Goal: Transaction & Acquisition: Purchase product/service

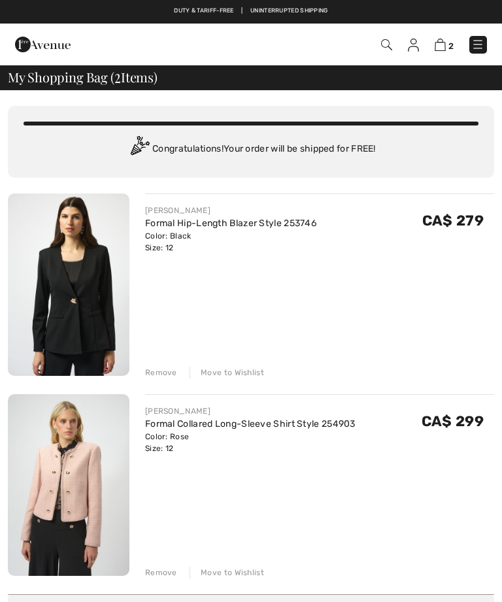
checkbox input "true"
click at [173, 364] on div "Remove Move to Wishlist" at bounding box center [319, 371] width 349 height 14
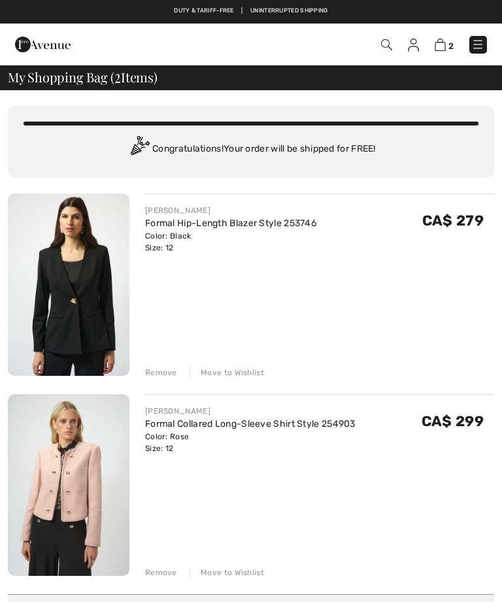
click at [167, 375] on div "Remove" at bounding box center [161, 373] width 32 height 12
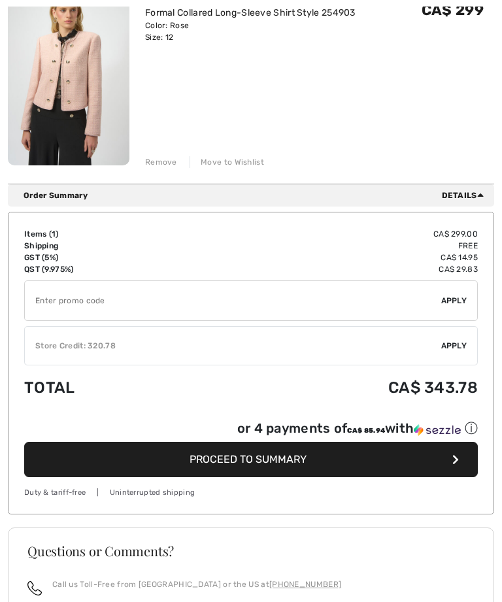
scroll to position [211, 0]
click at [281, 461] on span "Proceed to Summary" at bounding box center [248, 459] width 117 height 12
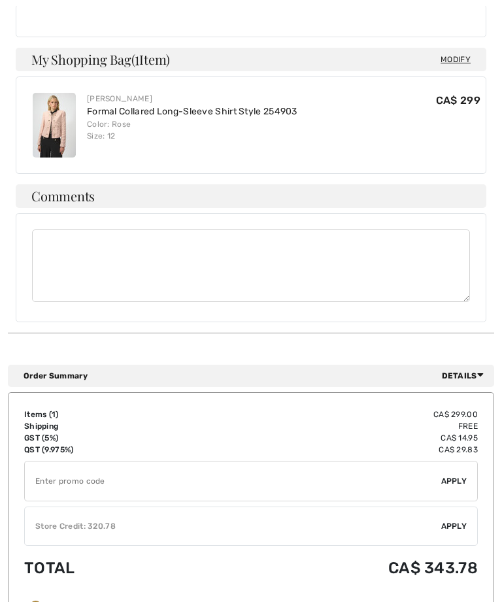
scroll to position [445, 0]
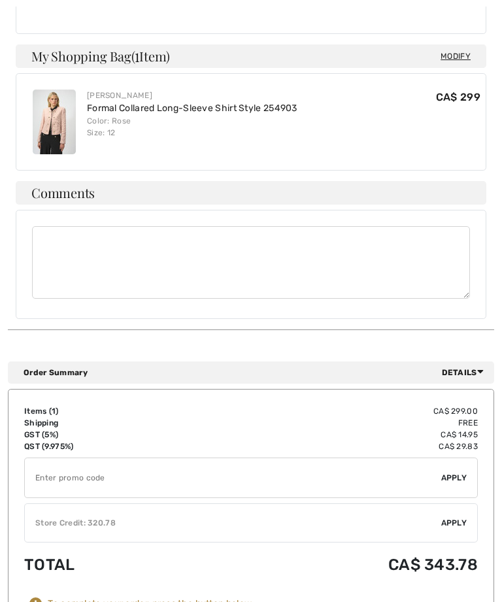
click at [457, 517] on span "Apply" at bounding box center [454, 523] width 26 height 12
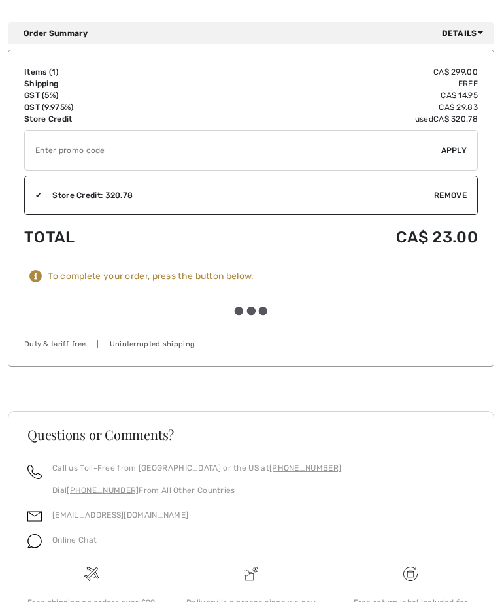
scroll to position [821, 0]
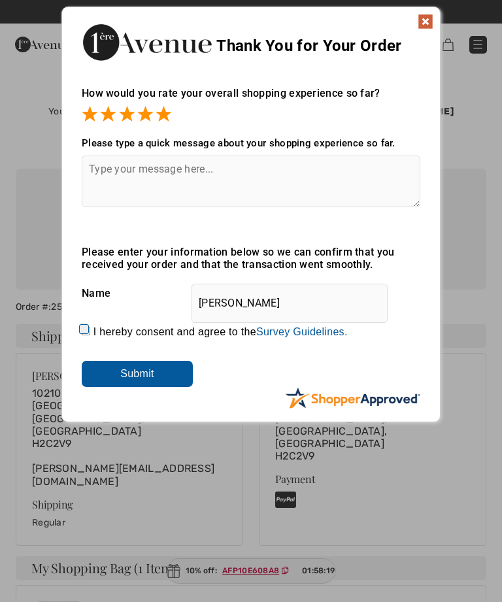
click at [106, 160] on textarea at bounding box center [251, 182] width 339 height 52
click at [477, 354] on div "Sorry! Something went wrong. Close Thank You for Your Order How would you rate …" at bounding box center [251, 214] width 502 height 429
click at [260, 166] on textarea "Excellent service à la clientèle!" at bounding box center [251, 182] width 339 height 52
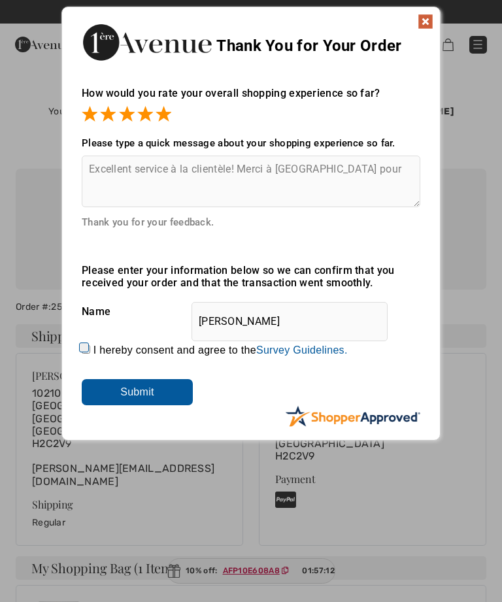
click at [299, 169] on textarea "Excellent service à la clientèle! Merci à Guilano pour" at bounding box center [251, 182] width 339 height 52
click at [364, 165] on textarea "Excellent service à la clientèle! Merci à Giuliano pour" at bounding box center [251, 182] width 339 height 52
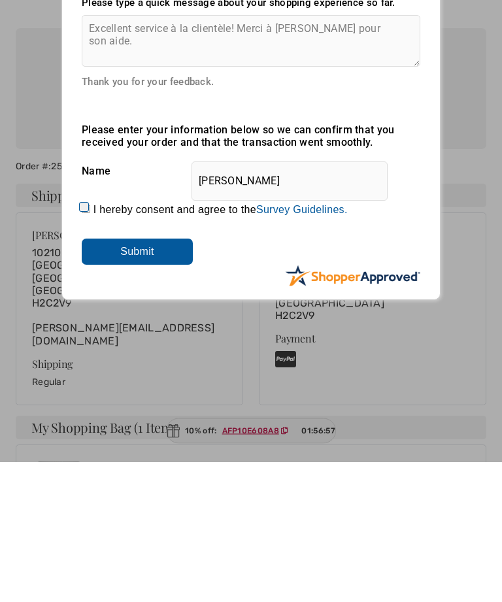
type textarea "Excellent service à la clientèle! Merci à Giuliano pour son aide."
click at [160, 379] on input "Submit" at bounding box center [137, 392] width 111 height 26
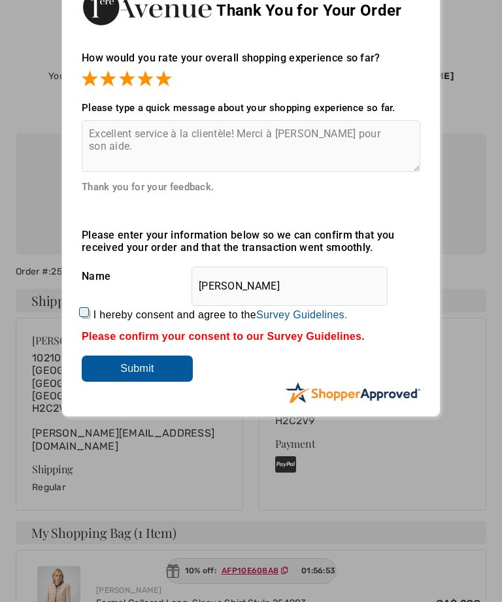
scroll to position [36, 0]
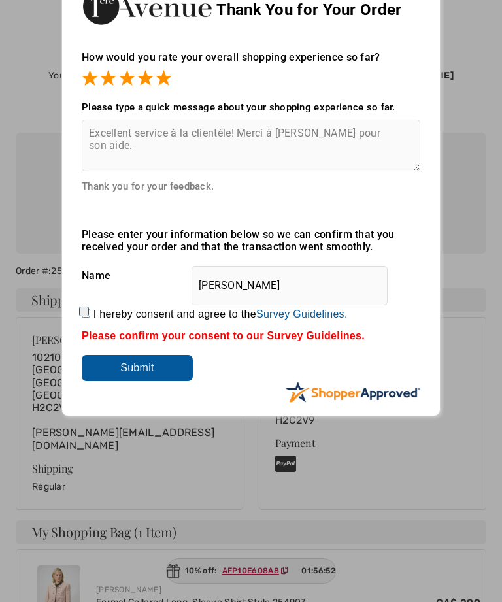
click at [90, 309] on input "I hereby consent and agree to the By submitting a review, you grant permission …" at bounding box center [86, 313] width 9 height 9
checkbox input "true"
click at [163, 362] on input "Submit" at bounding box center [137, 368] width 111 height 26
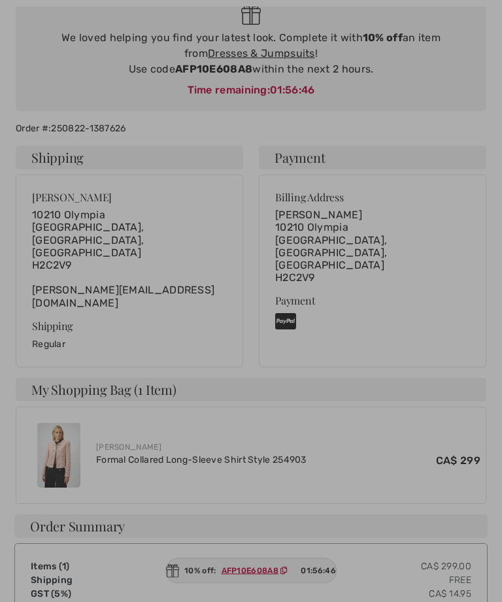
scroll to position [179, 0]
click at [65, 413] on div at bounding box center [251, 301] width 502 height 602
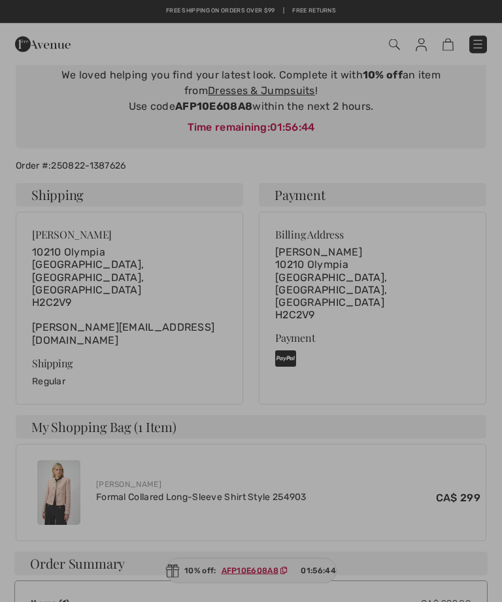
scroll to position [0, 0]
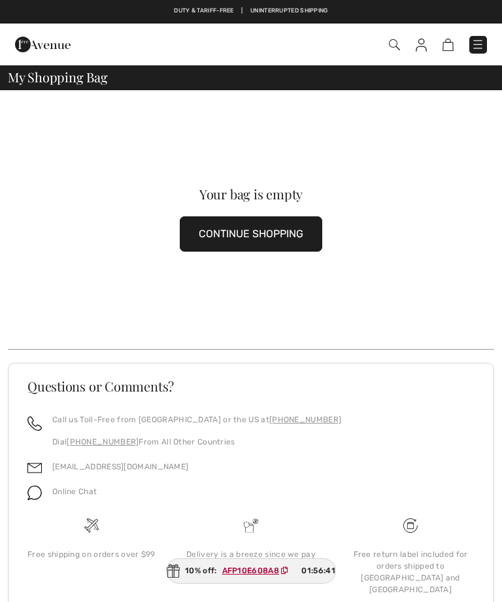
scroll to position [35, 0]
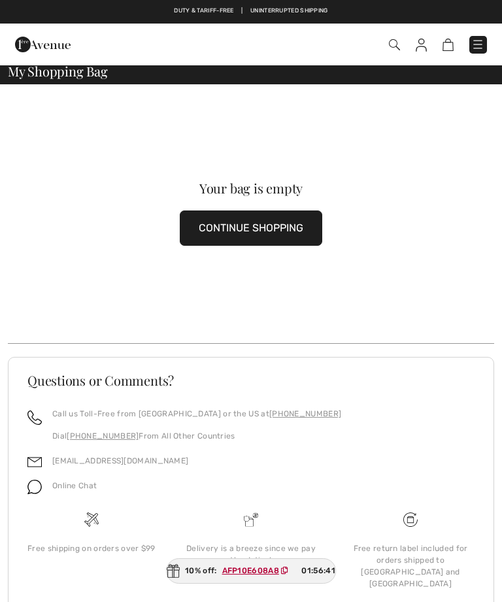
checkbox input "true"
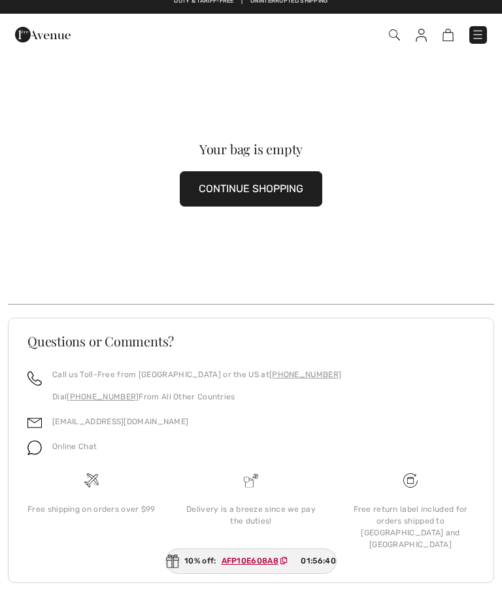
scroll to position [0, 0]
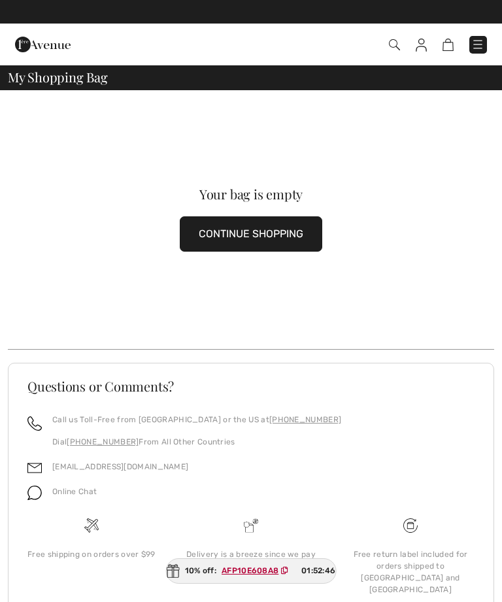
click at [398, 43] on img at bounding box center [394, 44] width 11 height 11
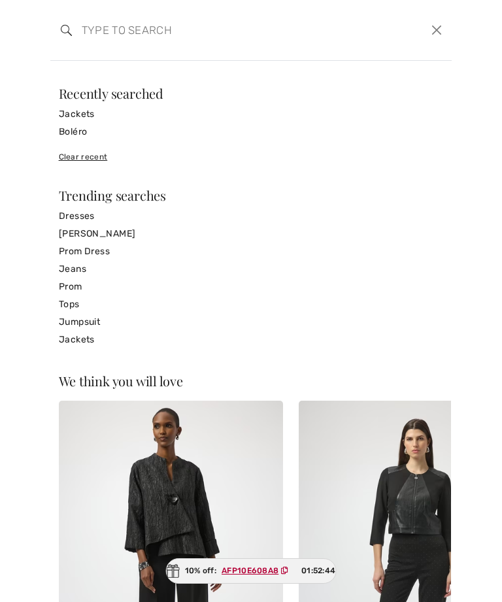
click at [101, 109] on link "Jackets" at bounding box center [251, 114] width 385 height 18
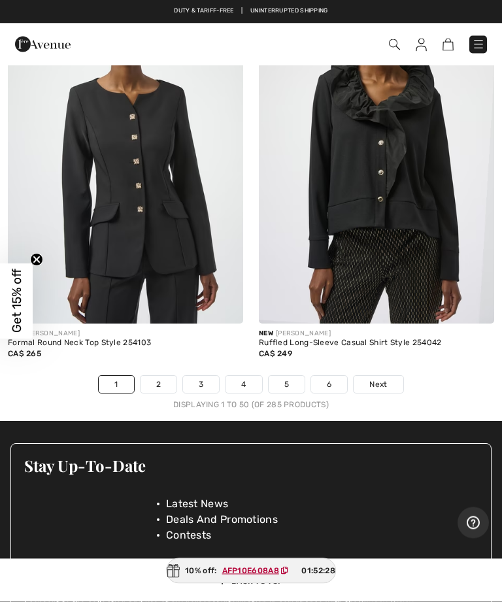
scroll to position [10377, 0]
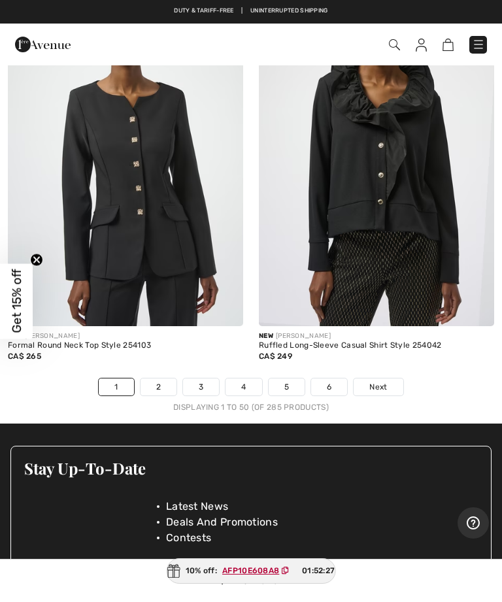
click at [160, 379] on link "2" at bounding box center [159, 387] width 36 height 17
click at [158, 379] on link "2" at bounding box center [159, 387] width 36 height 17
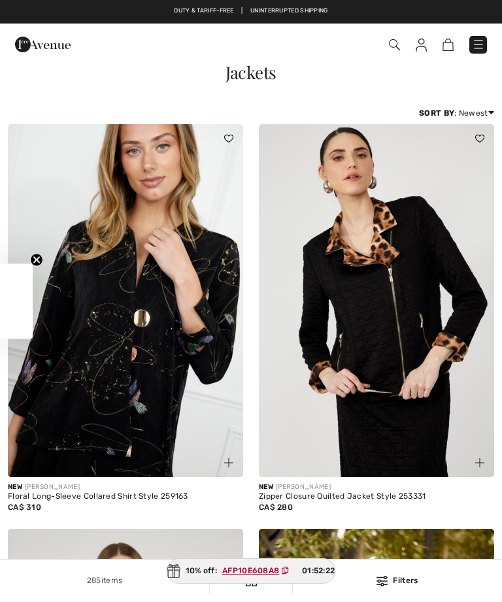
checkbox input "true"
click at [394, 44] on img at bounding box center [394, 44] width 11 height 11
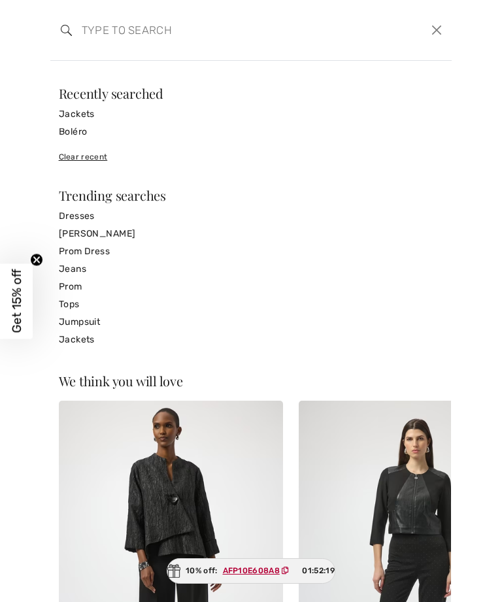
click at [124, 29] on input "search" at bounding box center [209, 29] width 275 height 39
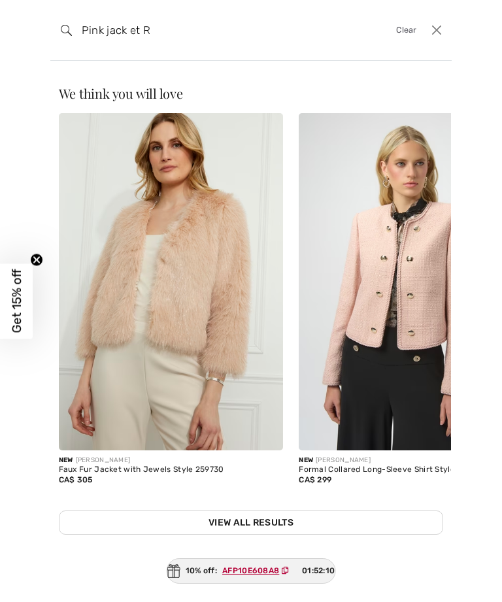
type input "Pink jack et R"
click at [398, 320] on img at bounding box center [411, 281] width 225 height 337
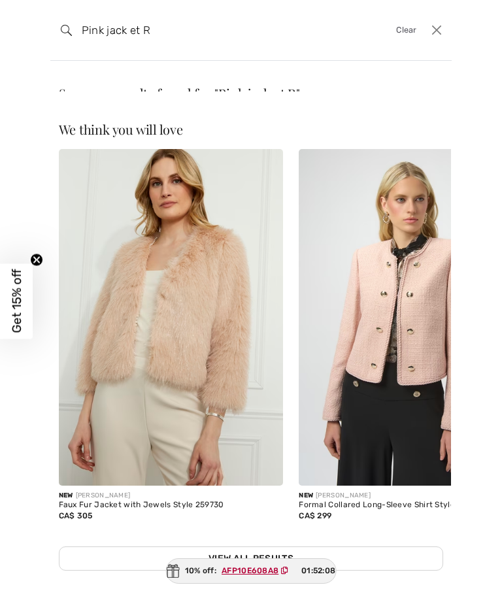
click at [400, 334] on img at bounding box center [411, 317] width 225 height 337
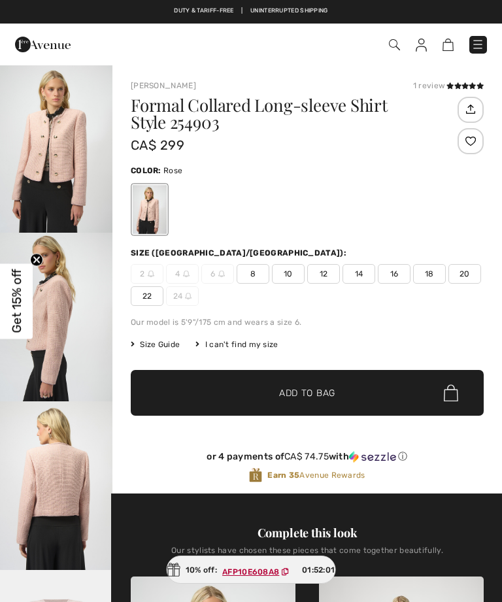
checkbox input "true"
